Goal: Book appointment/travel/reservation

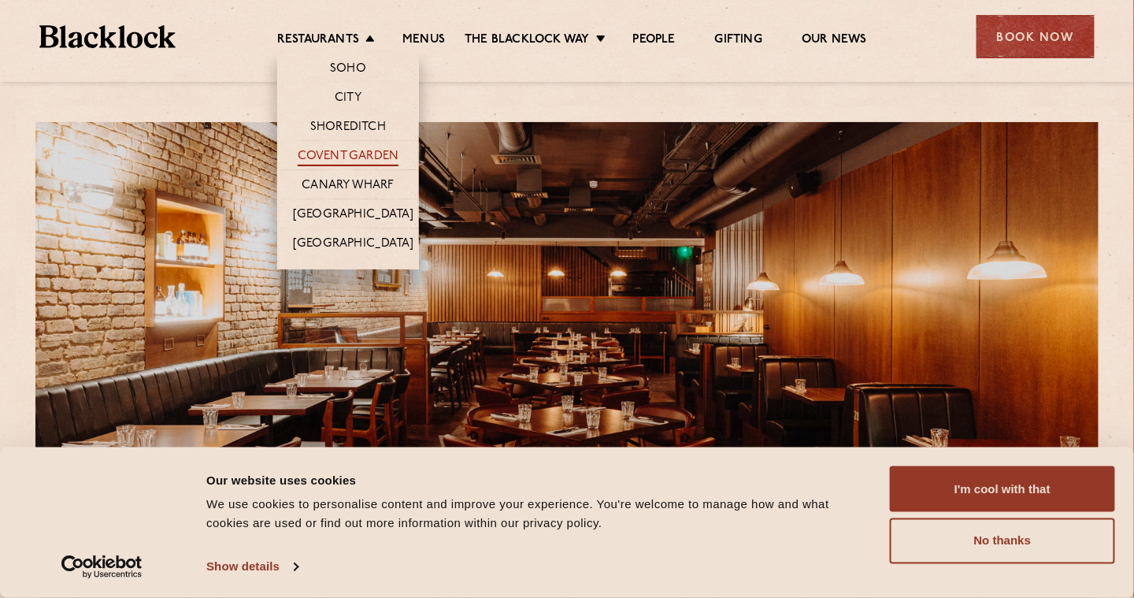
click at [372, 150] on link "Covent Garden" at bounding box center [349, 157] width 102 height 17
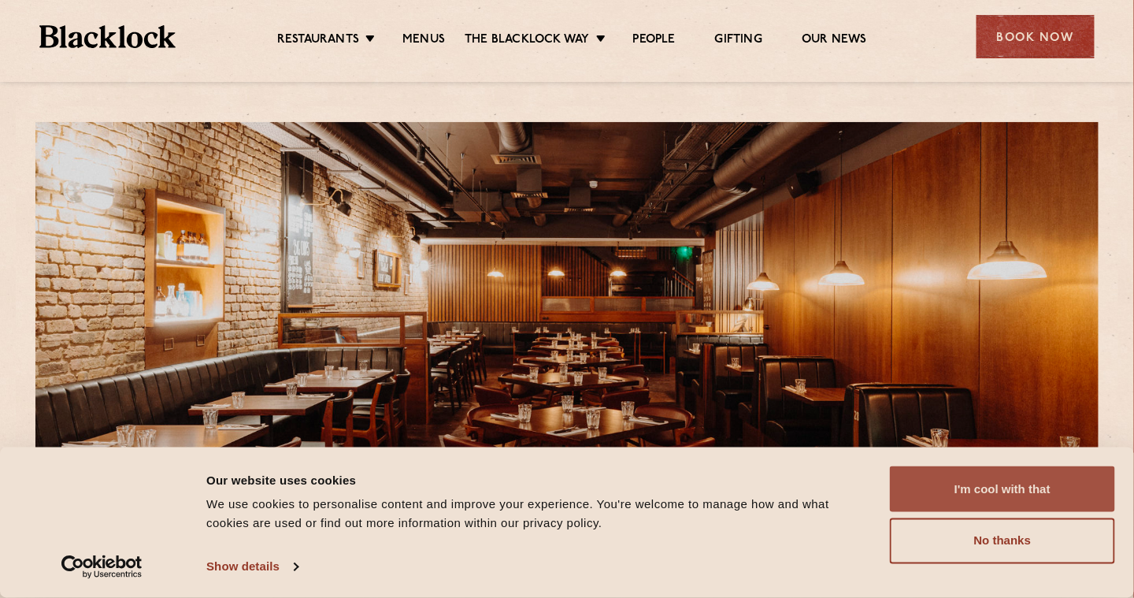
click at [1002, 491] on button "I'm cool with that" at bounding box center [1002, 489] width 225 height 46
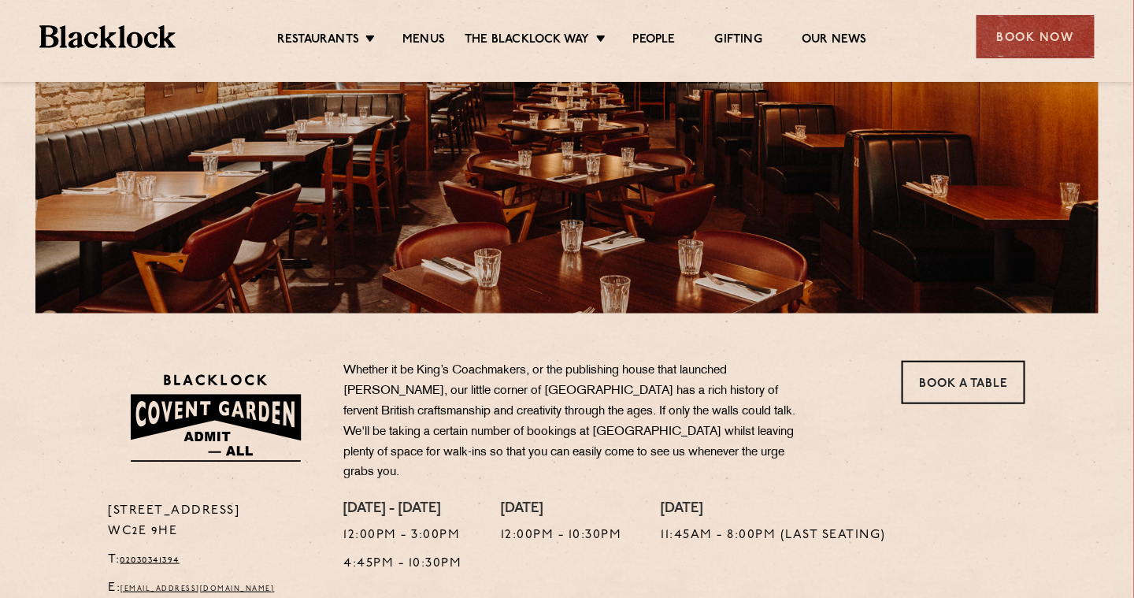
scroll to position [260, 0]
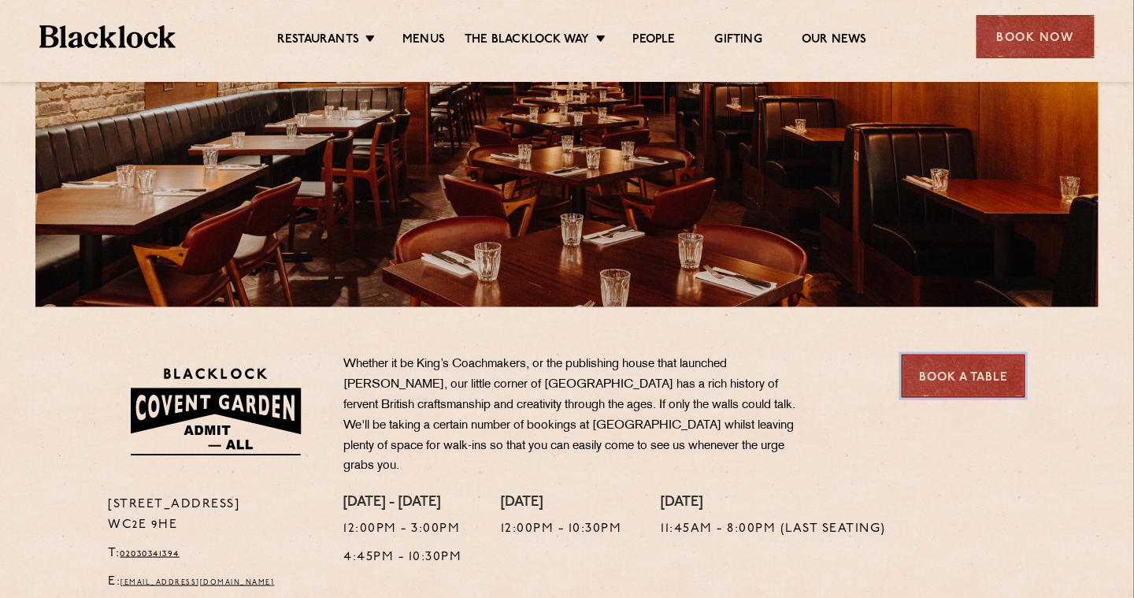
click at [969, 381] on link "Book a Table" at bounding box center [964, 375] width 124 height 43
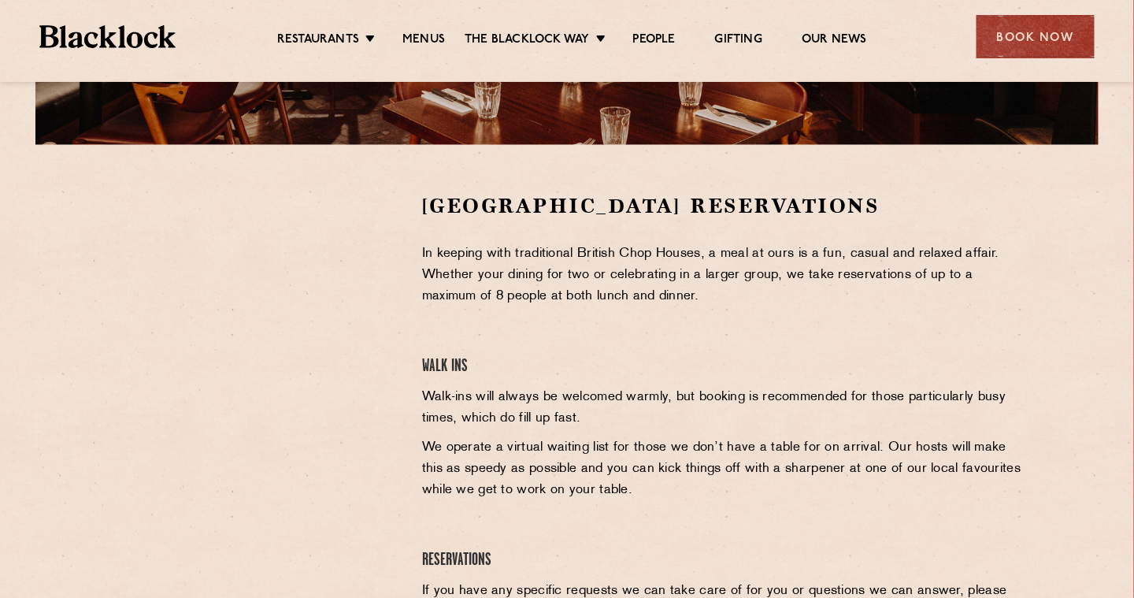
scroll to position [419, 0]
